Goal: Information Seeking & Learning: Check status

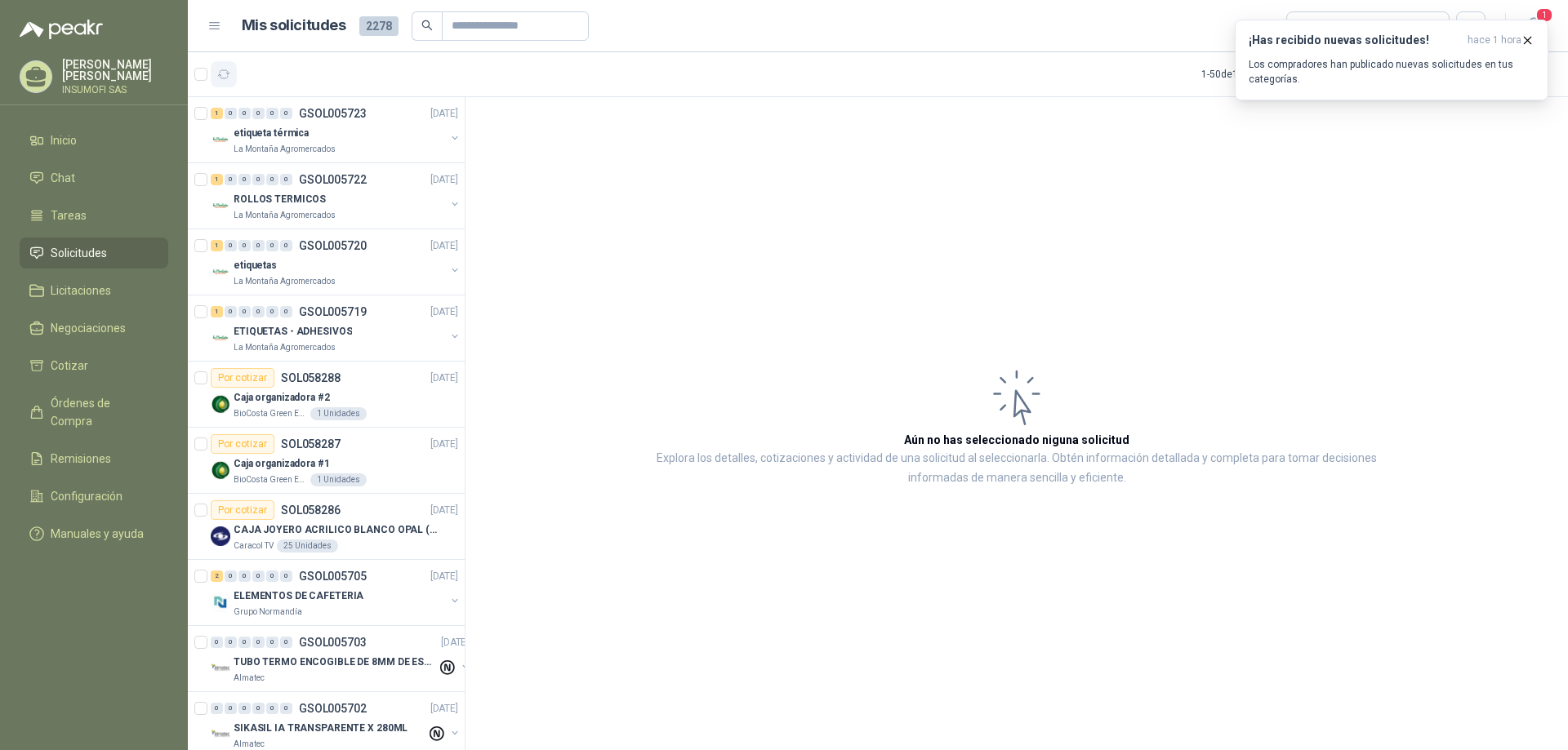
click at [226, 69] on icon "button" at bounding box center [224, 75] width 14 height 14
click at [1429, 49] on div "¡Has recibido nuevas solicitudes! hace 1 hora Los compradores han publicado nue…" at bounding box center [1392, 60] width 286 height 53
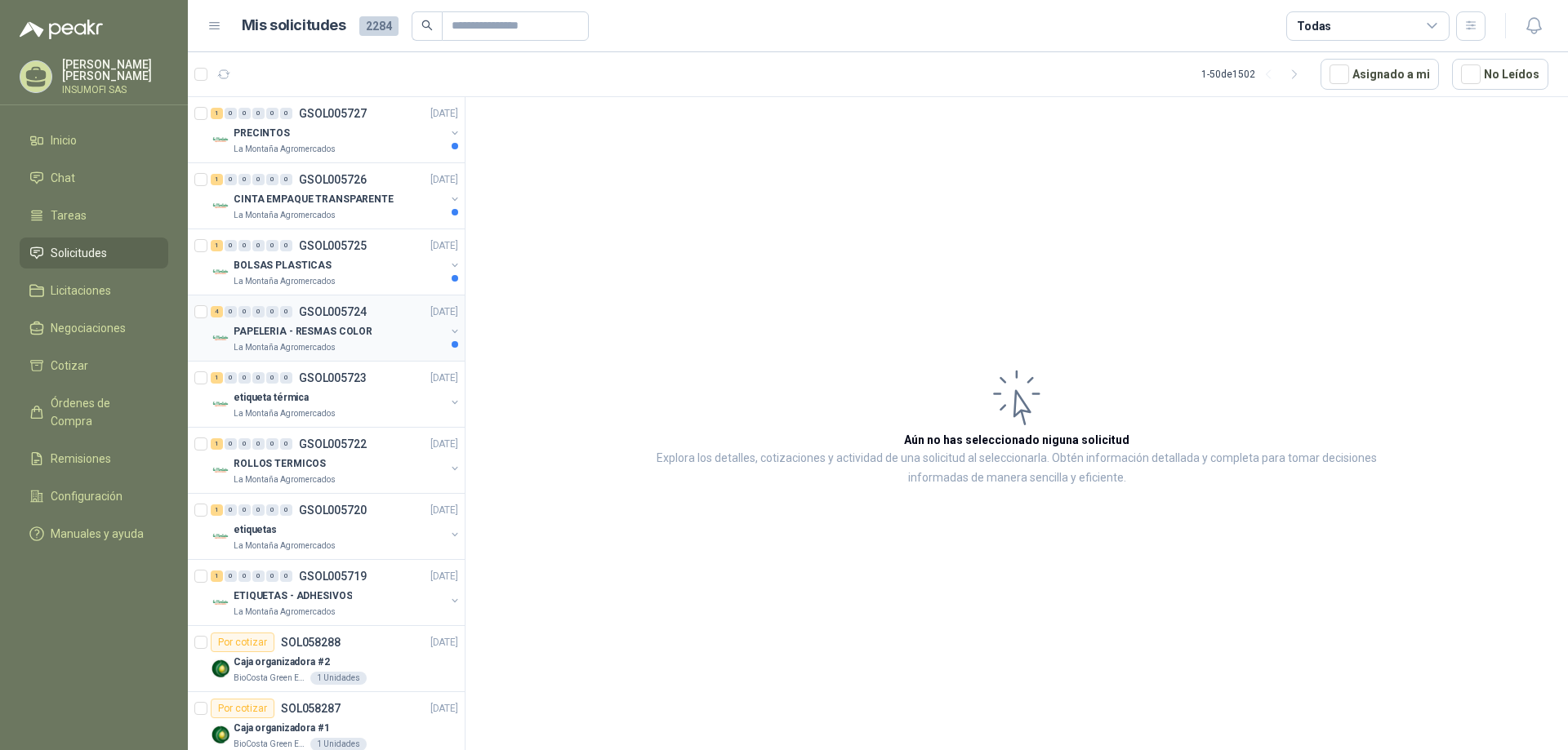
click at [325, 334] on p "PAPELERIA - RESMAS COLOR" at bounding box center [303, 332] width 139 height 16
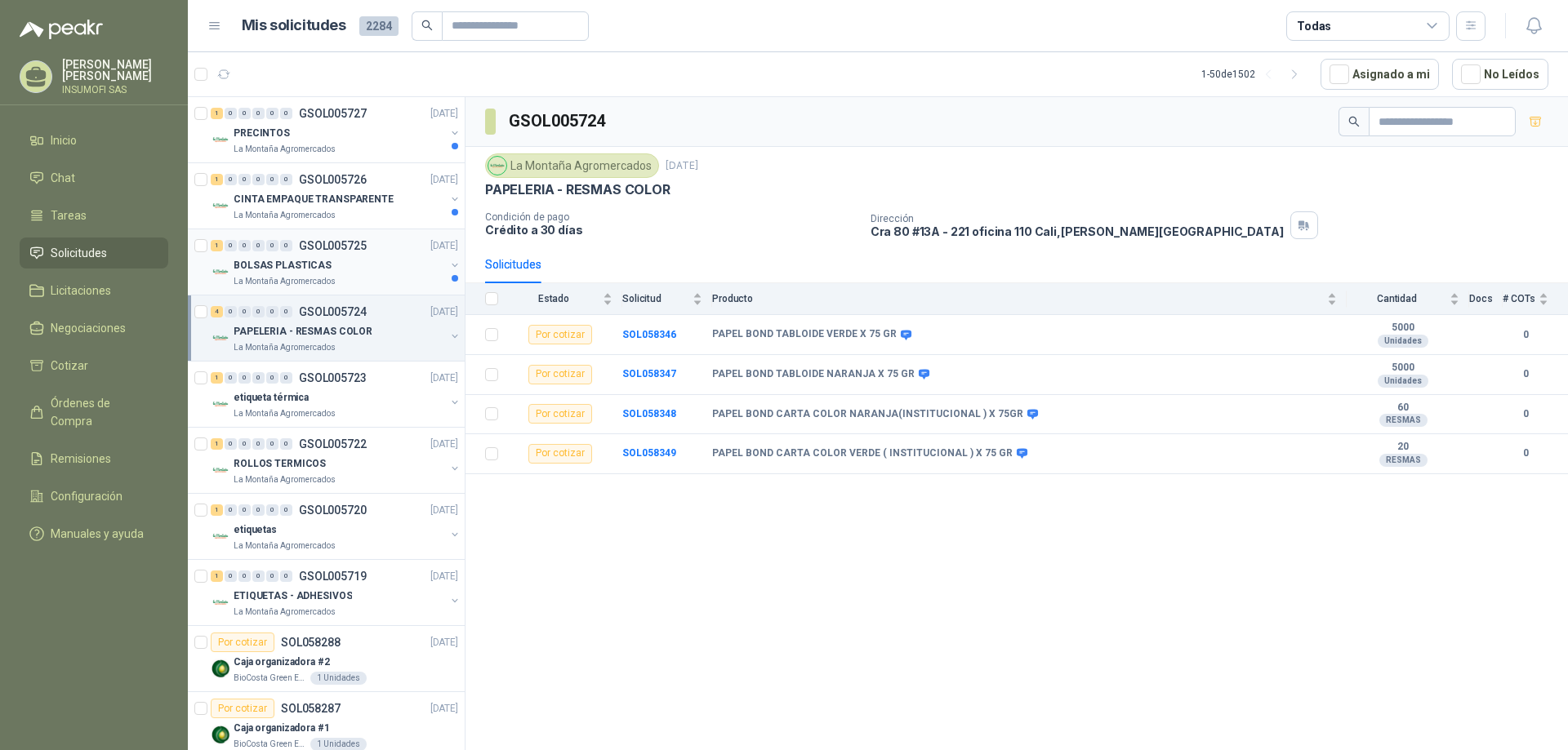
click at [334, 266] on div "BOLSAS PLASTICAS" at bounding box center [340, 266] width 212 height 19
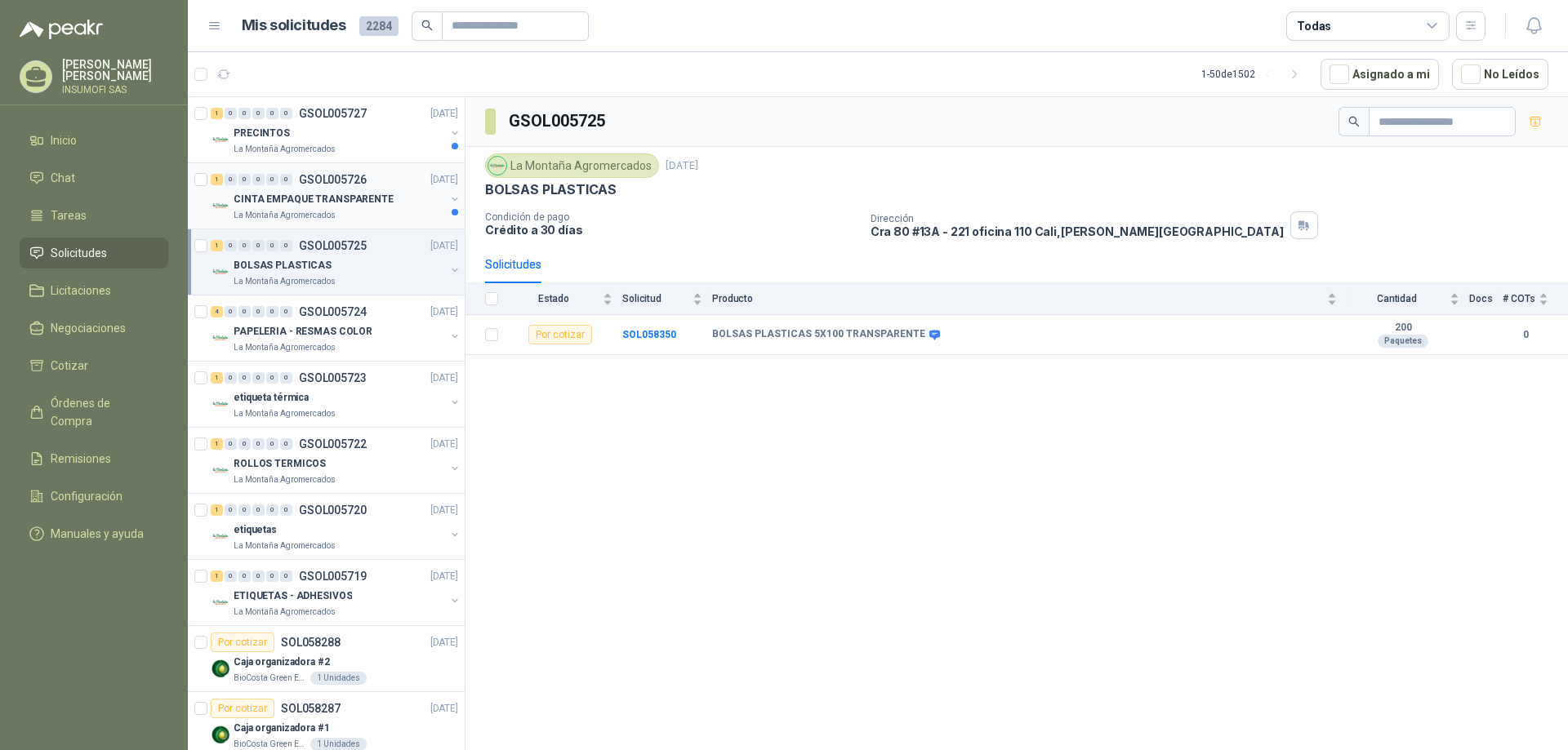
click at [324, 213] on p "La Montaña Agromercados" at bounding box center [285, 215] width 102 height 13
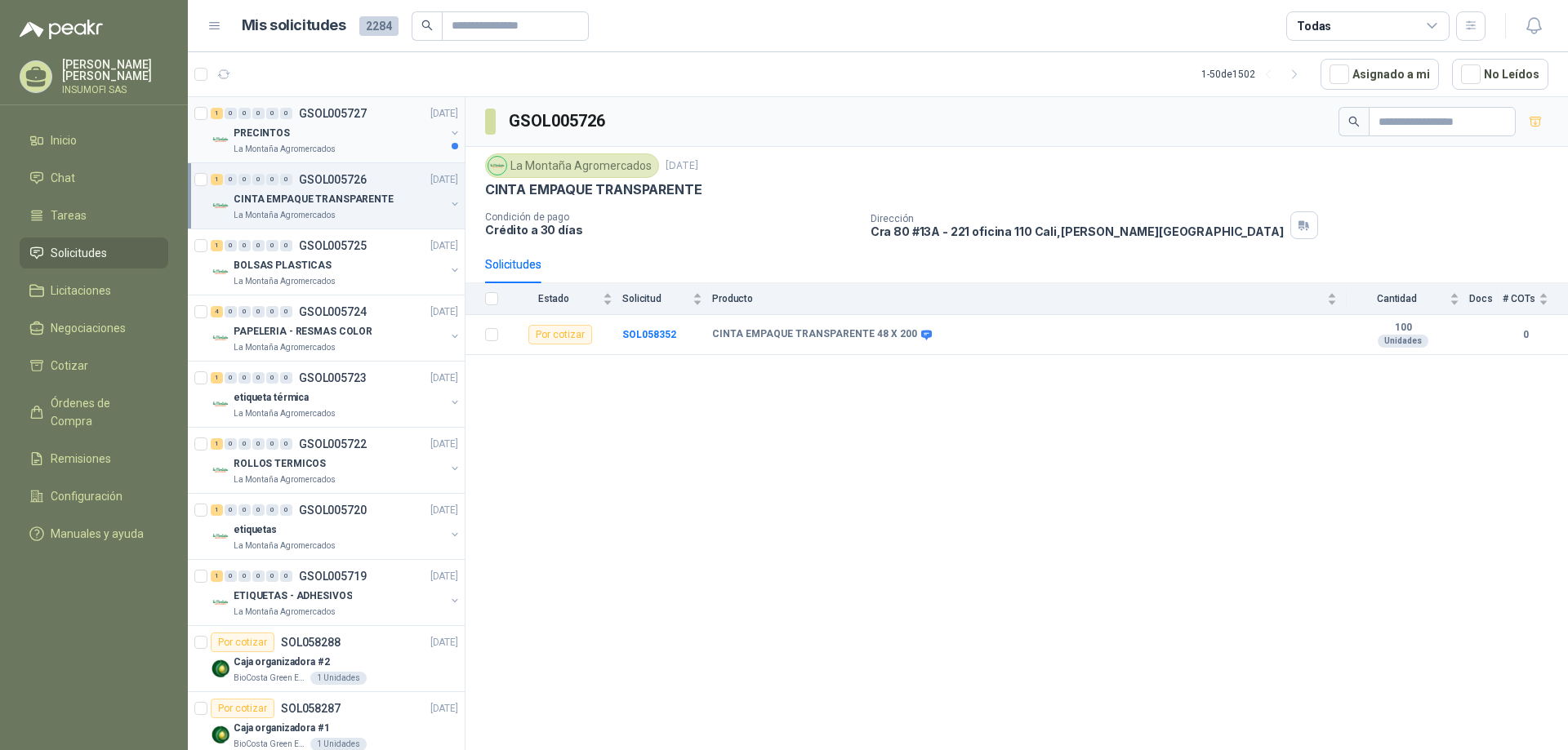
click at [275, 136] on p "PRECINTOS" at bounding box center [262, 134] width 56 height 16
click at [373, 199] on p "CINTA EMPAQUE TRANSPARENTE" at bounding box center [313, 199] width 160 height 16
